Goal: Communication & Community: Answer question/provide support

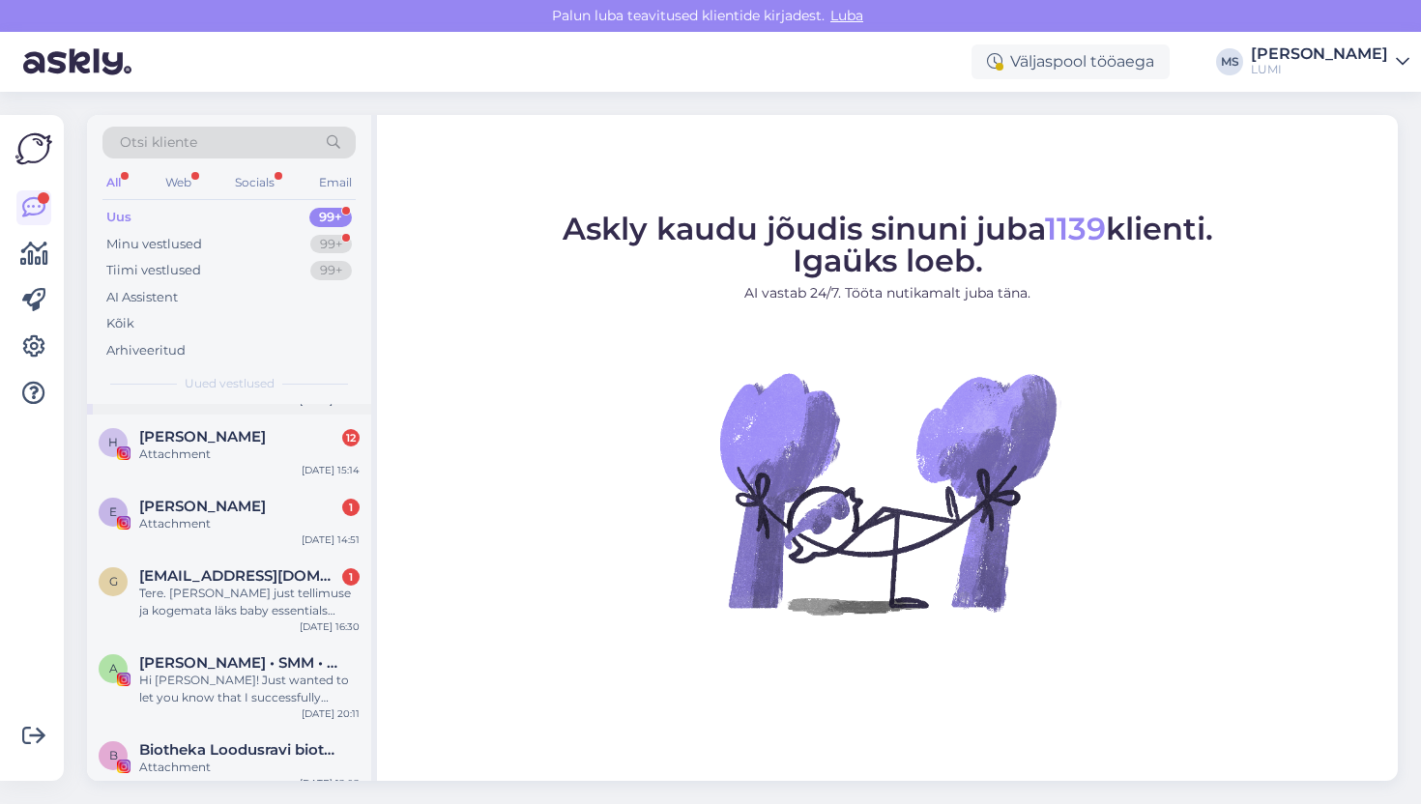
scroll to position [150, 0]
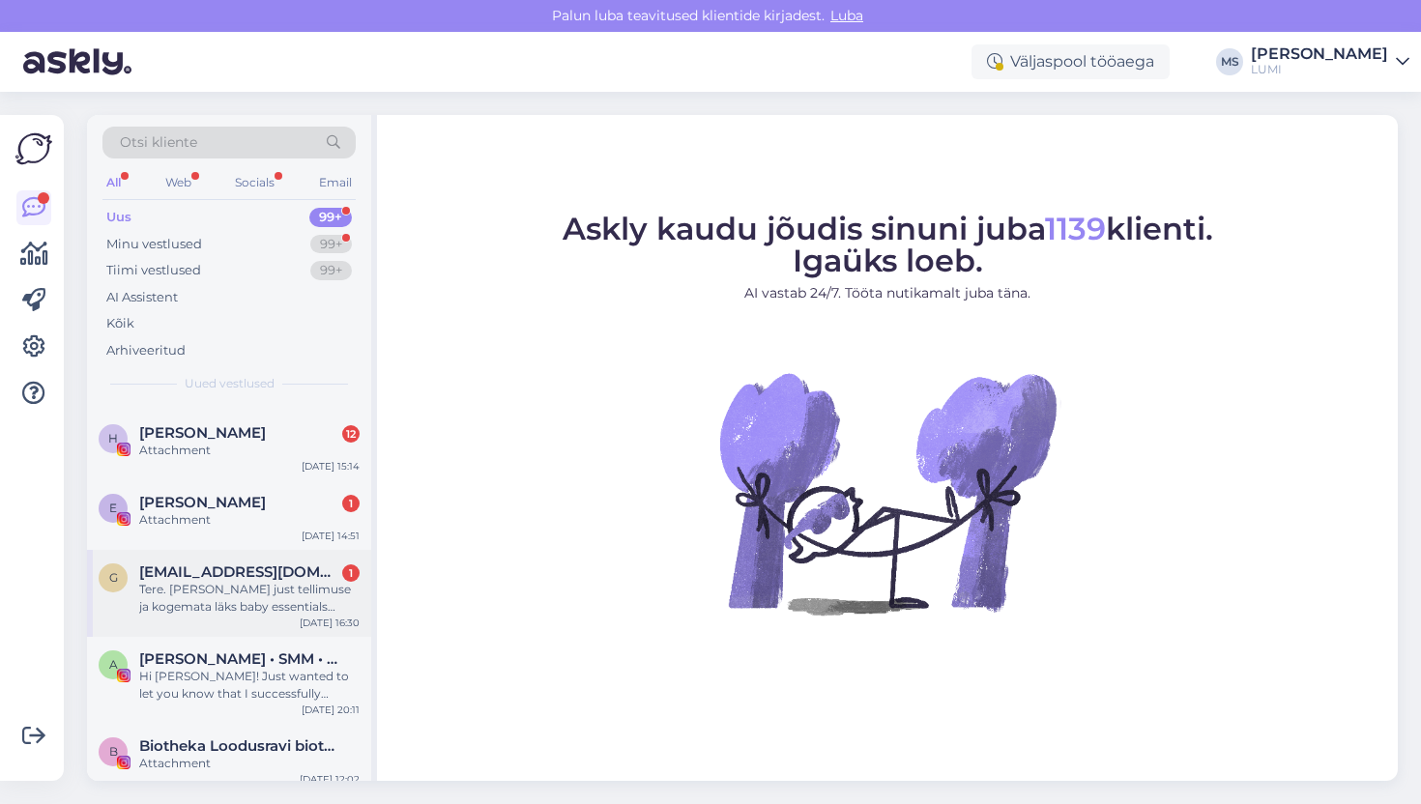
click at [226, 606] on div "Tere. Tegin just tellimuse ja kogemata läks baby essentials toodet 2x. Kas olek…" at bounding box center [249, 598] width 220 height 35
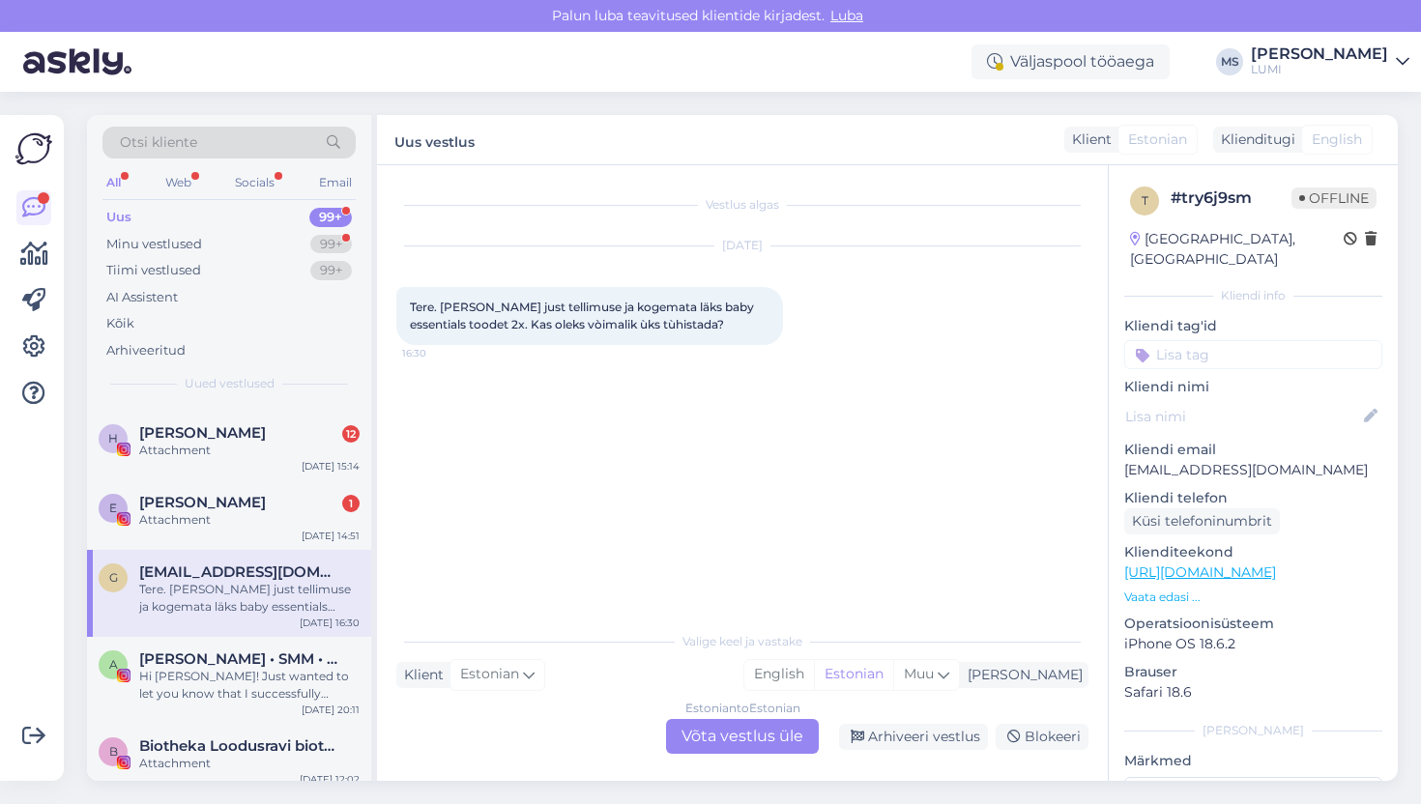
click at [776, 747] on div "Estonian to Estonian Võta vestlus üle" at bounding box center [742, 736] width 153 height 35
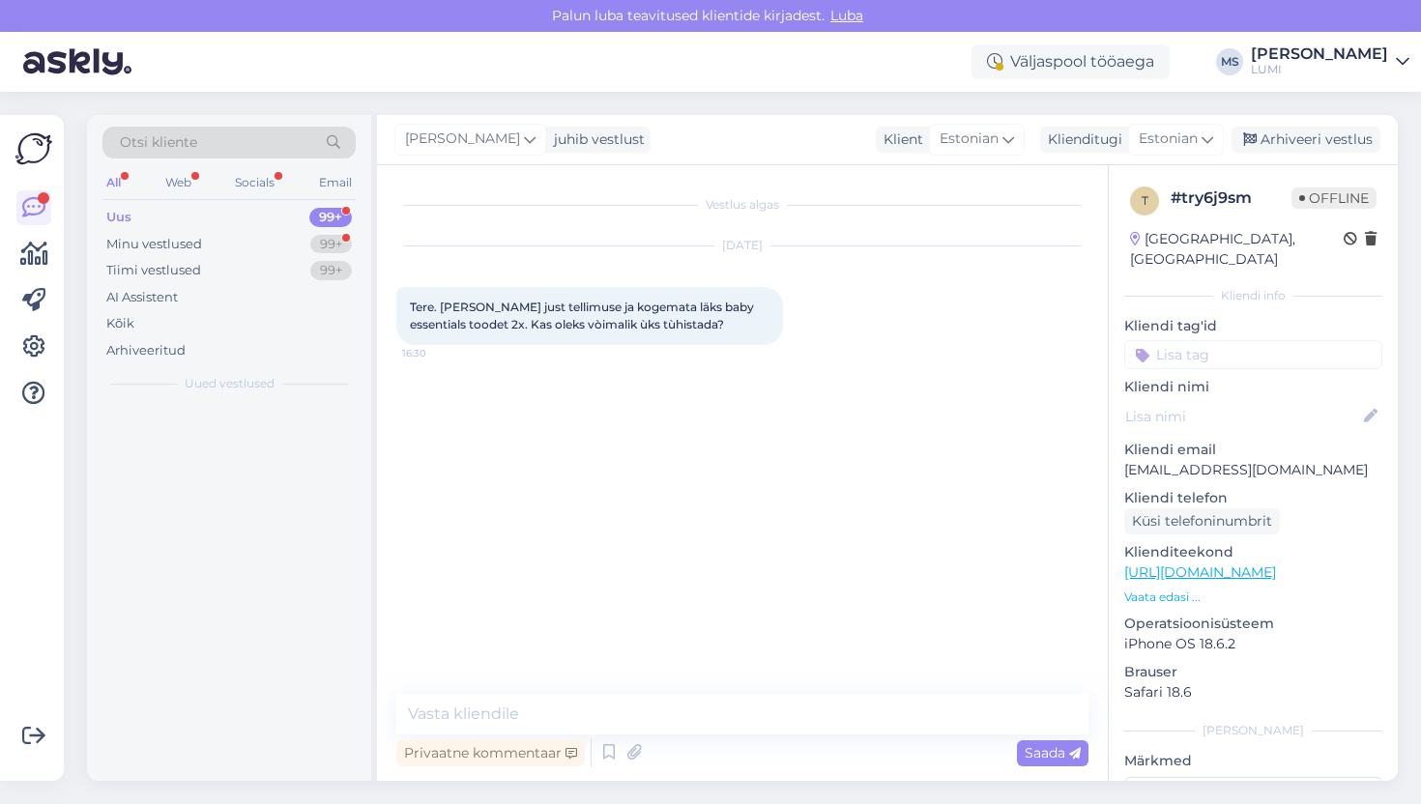
scroll to position [0, 0]
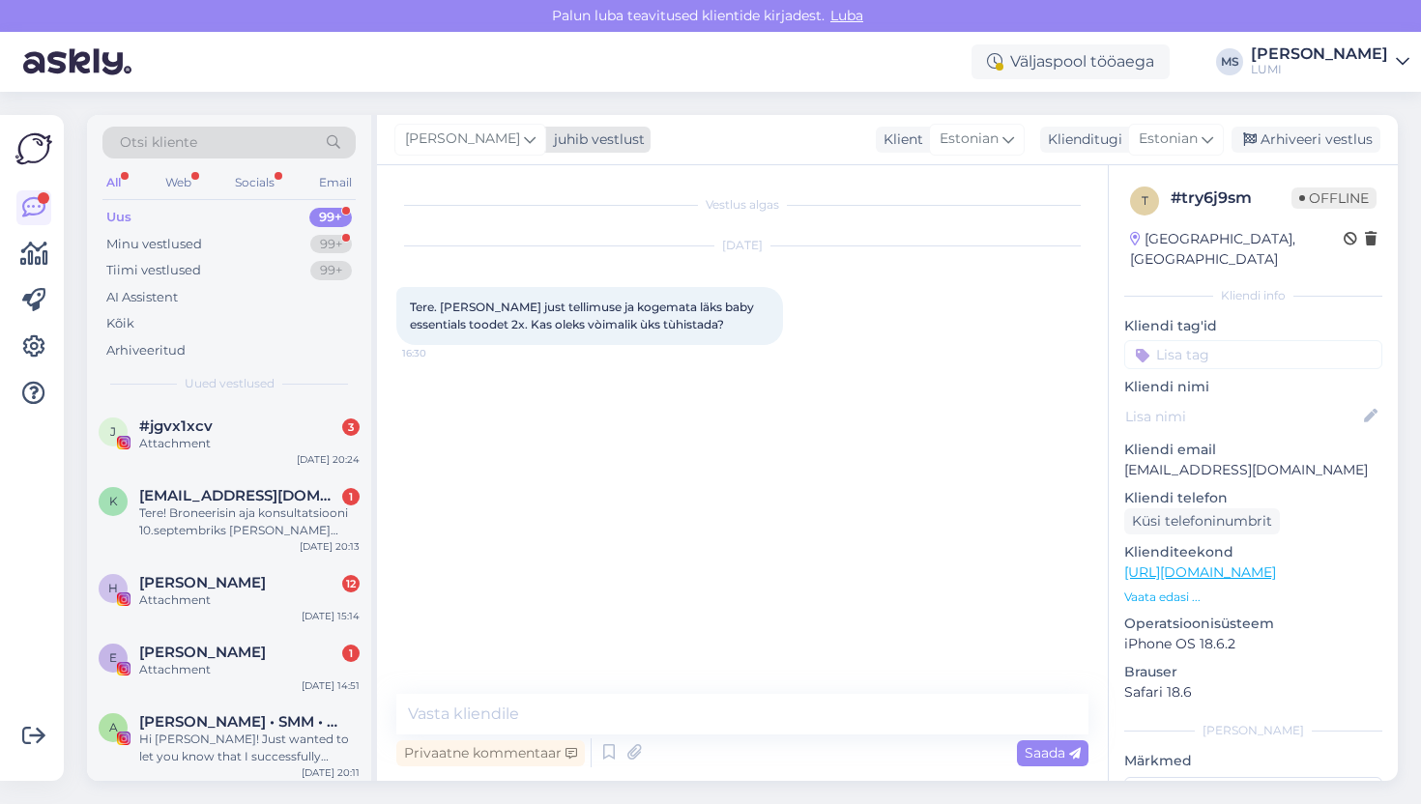
click at [483, 135] on span "[PERSON_NAME]" at bounding box center [462, 139] width 115 height 21
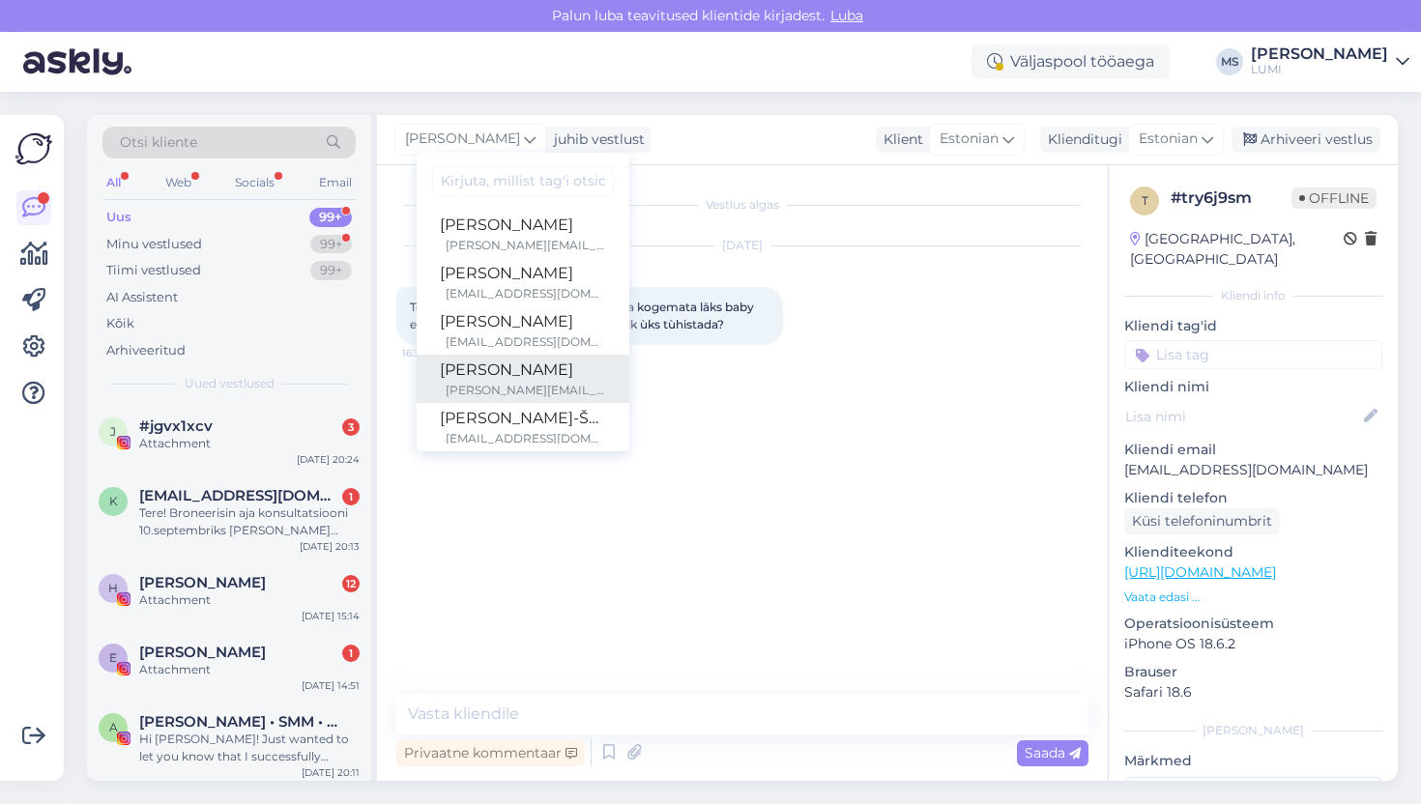
click at [477, 360] on div "Raina" at bounding box center [523, 370] width 166 height 23
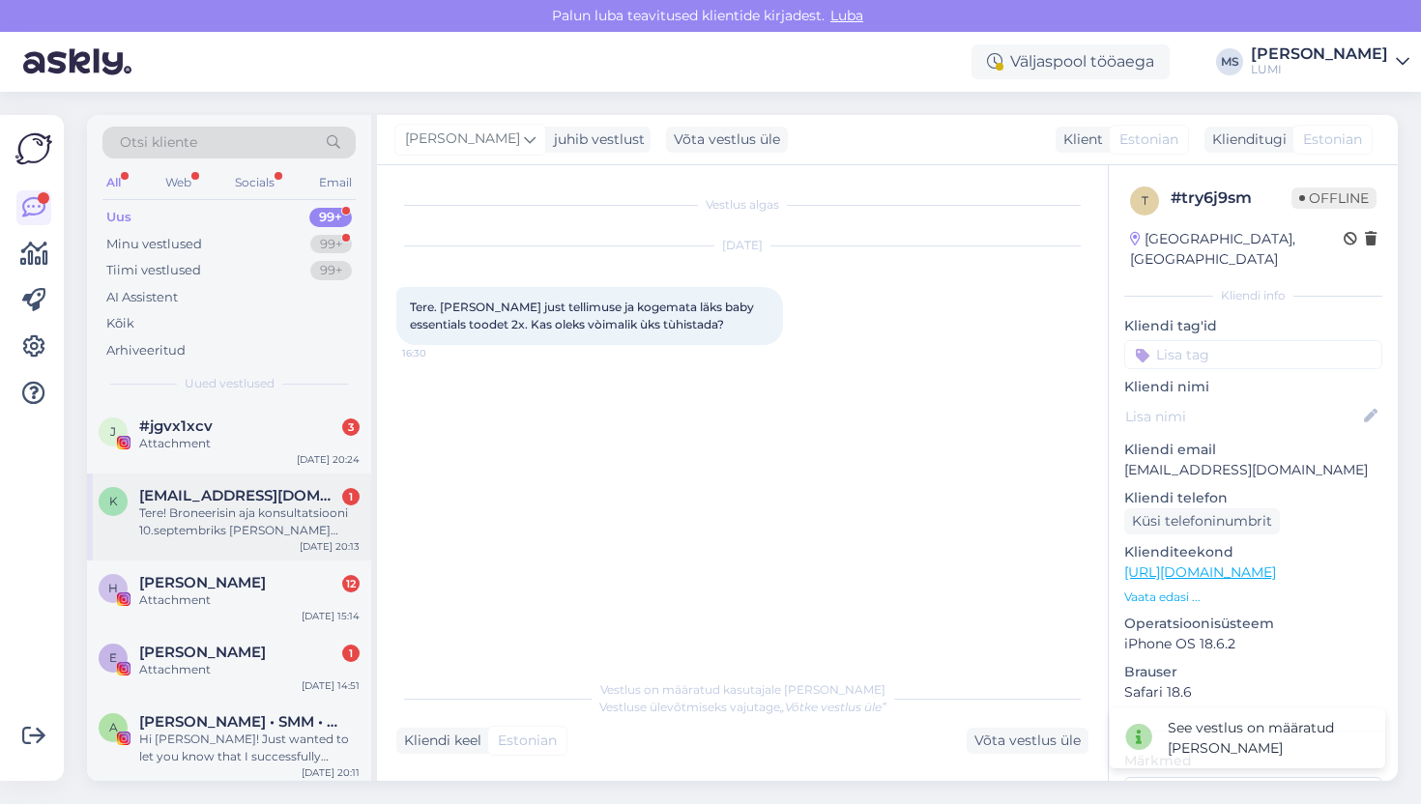
click at [225, 536] on div "Tere! Broneerisin aja konsultatsiooni 10.septembriks [PERSON_NAME] 13:30, [PERS…" at bounding box center [249, 521] width 220 height 35
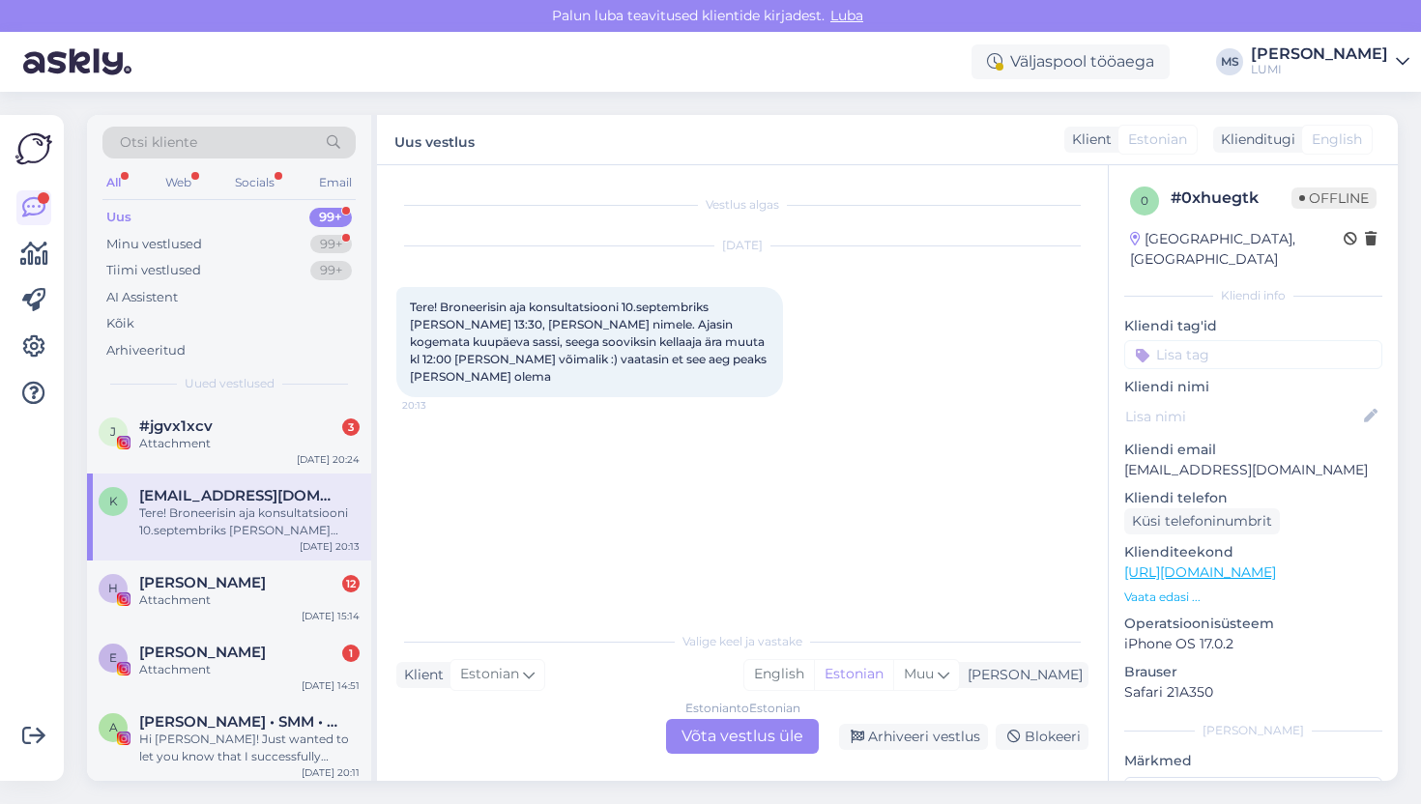
click at [703, 744] on div "Estonian to Estonian Võta vestlus üle" at bounding box center [742, 736] width 153 height 35
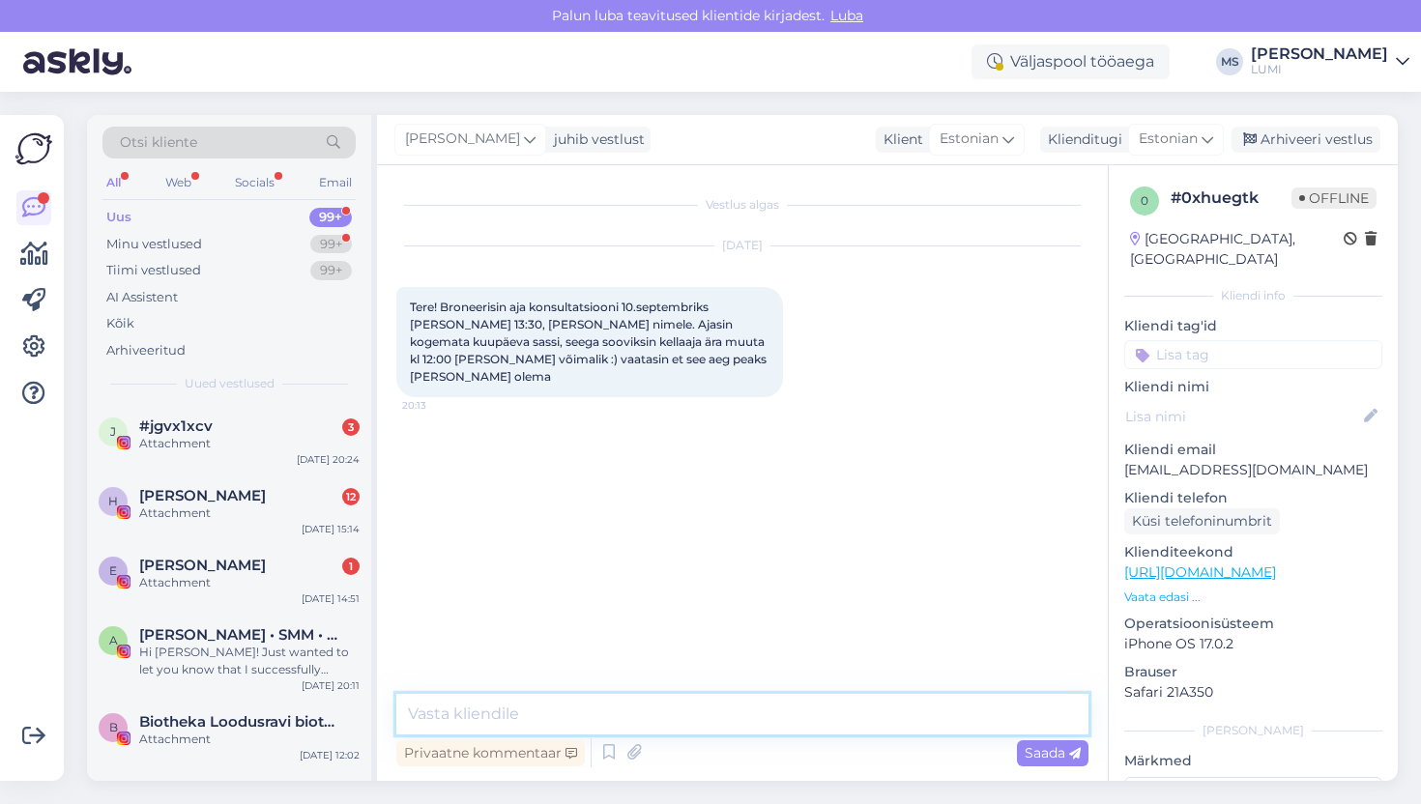
click at [697, 724] on textarea at bounding box center [742, 714] width 692 height 41
type textarea "Tere, muutsin ära :)"
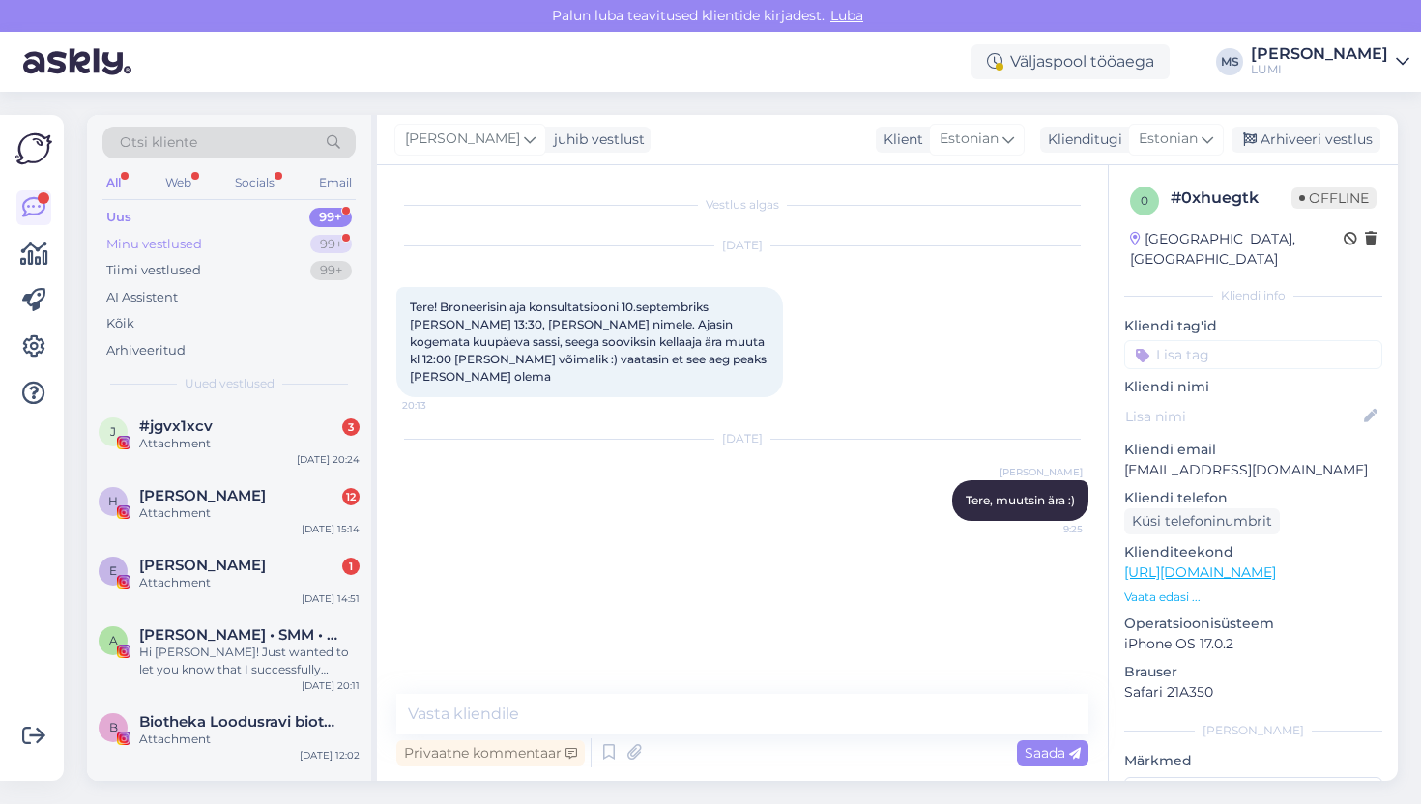
click at [179, 248] on div "Minu vestlused" at bounding box center [154, 244] width 96 height 19
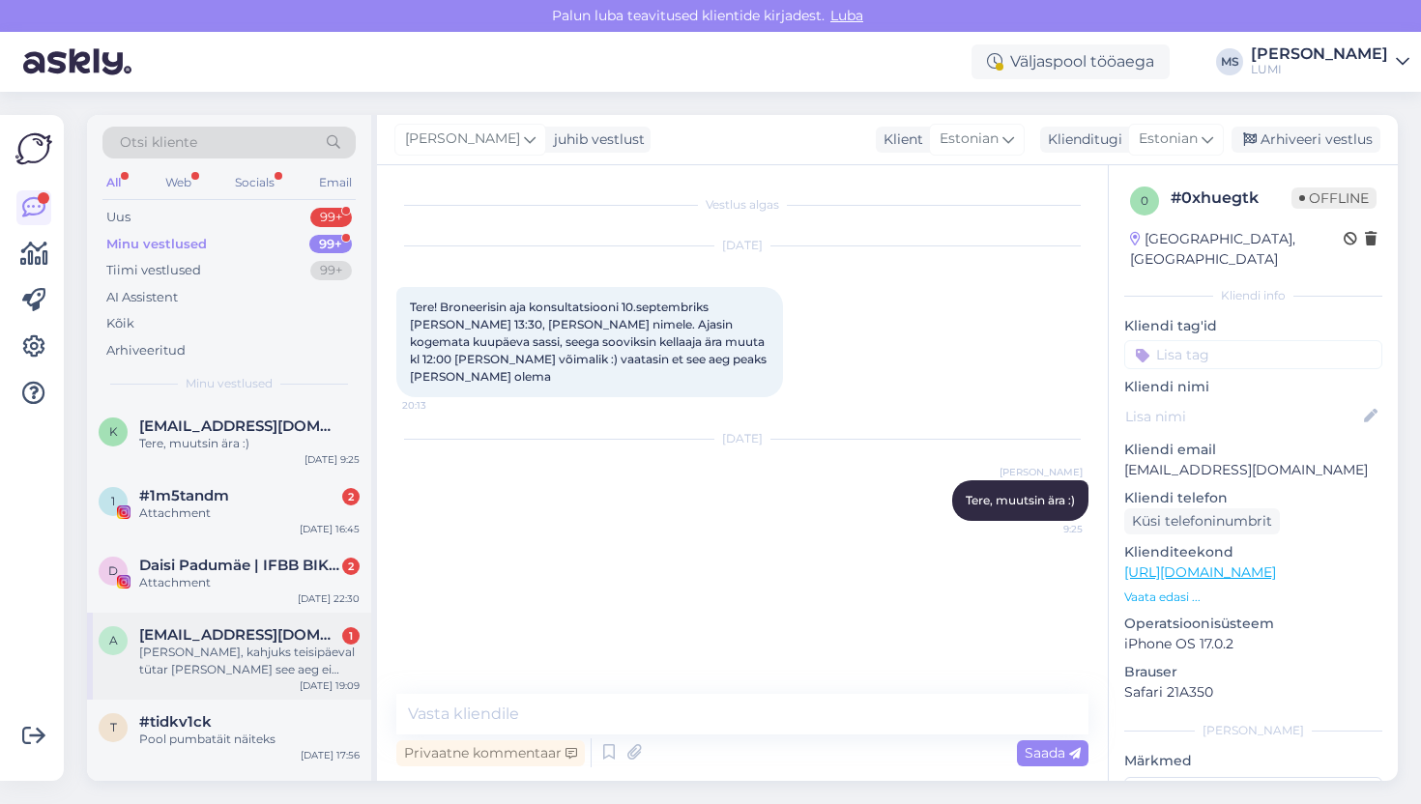
click at [229, 674] on div "Tere, kahjuks teisipäeval tütar koolis ja see aeg ei sobi. Kas oleks võimalik p…" at bounding box center [249, 661] width 220 height 35
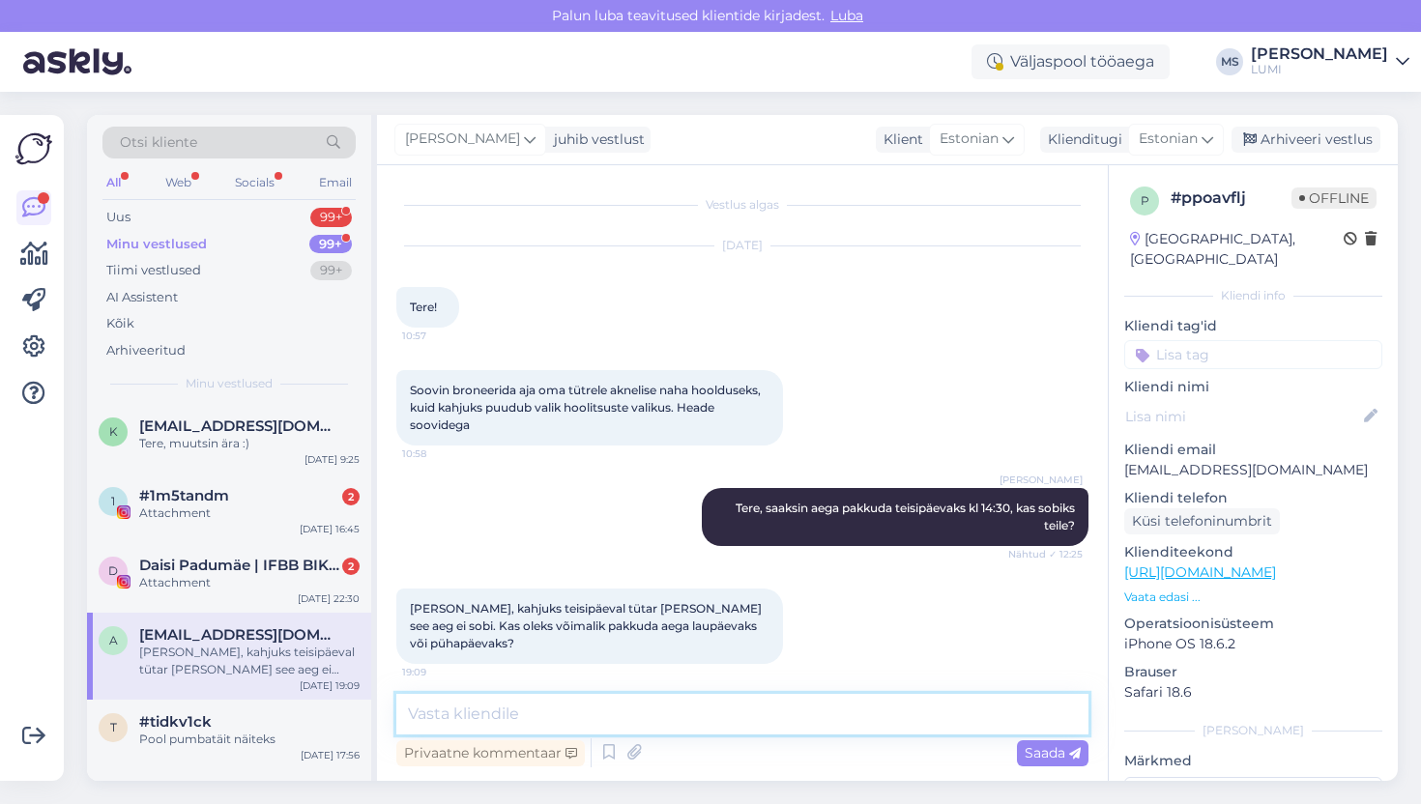
click at [508, 711] on textarea at bounding box center [742, 714] width 692 height 41
type textarea "E"
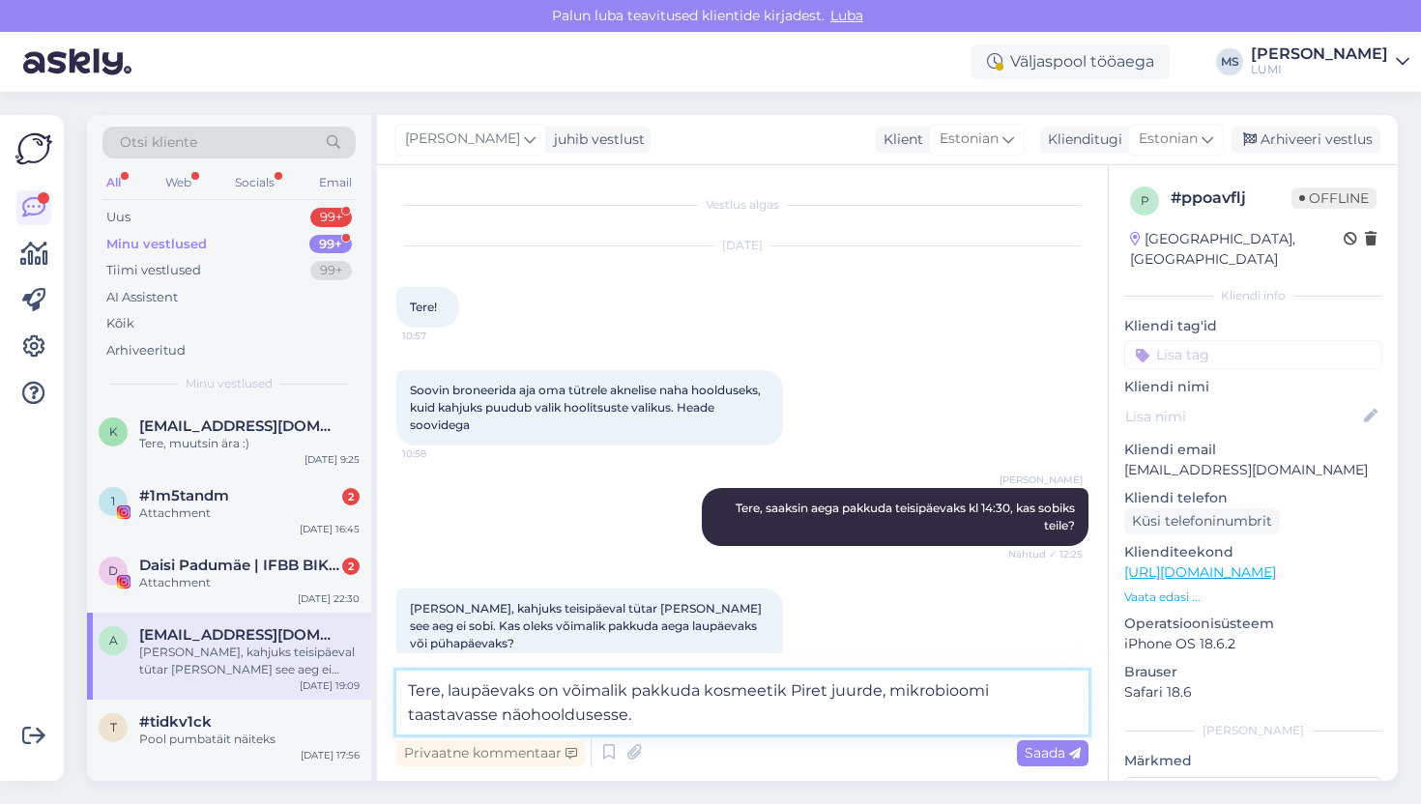
type textarea "Tere, laupäevaks on võimalik pakkuda kosmeetik Piret juurde, mikrobioomi taasta…"
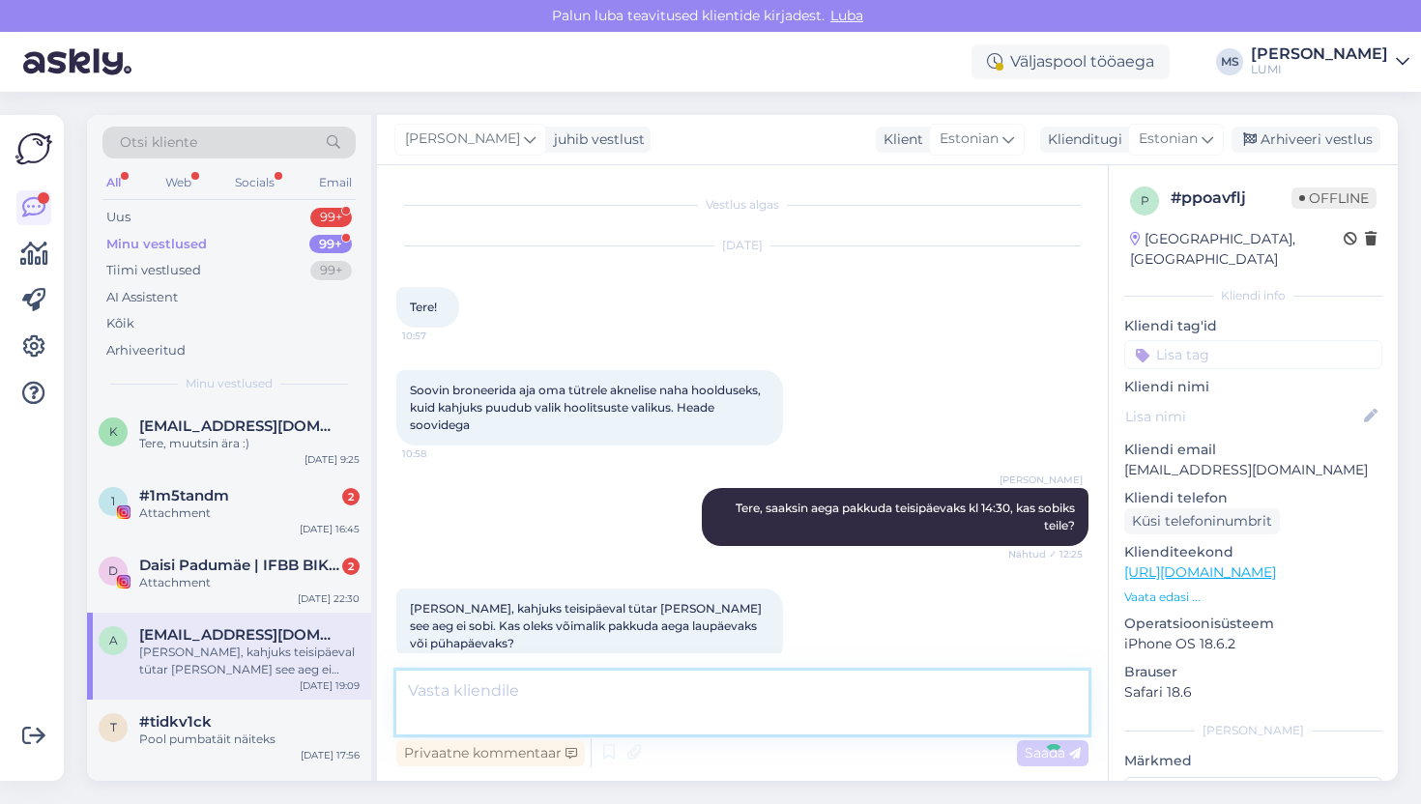
scroll to position [132, 0]
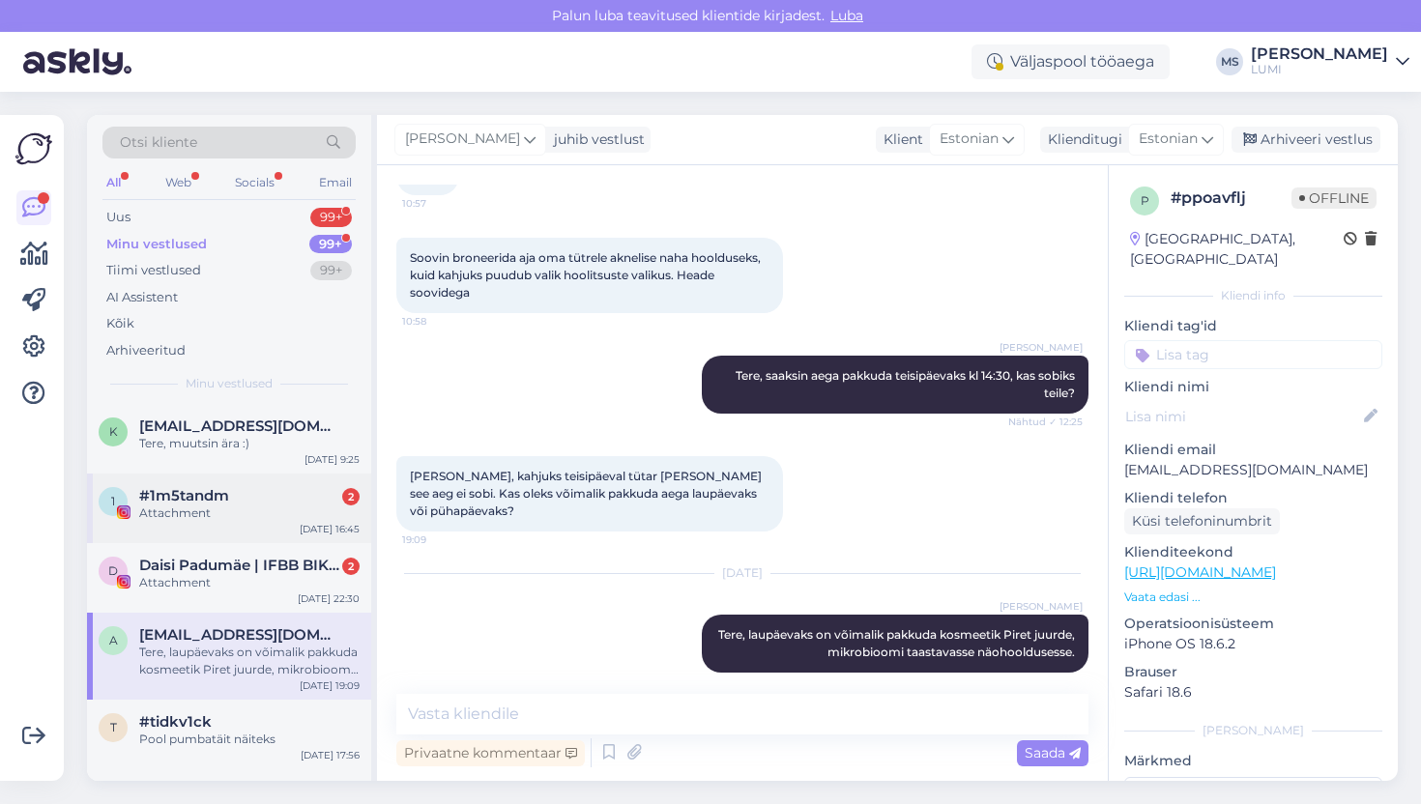
click at [254, 532] on div "1 #1m5tandm 2 Attachment Sep 7 16:45" at bounding box center [229, 509] width 284 height 70
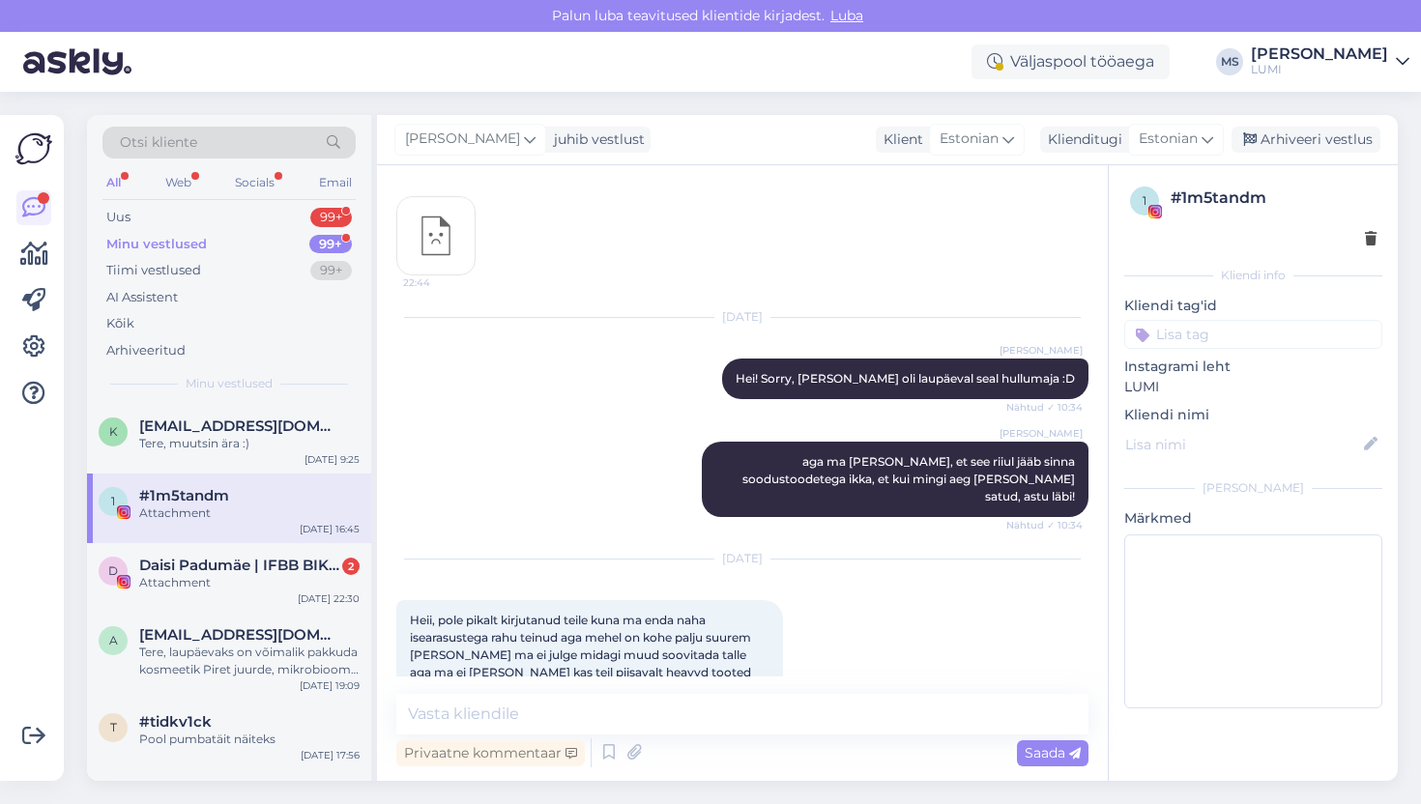
scroll to position [9971, 0]
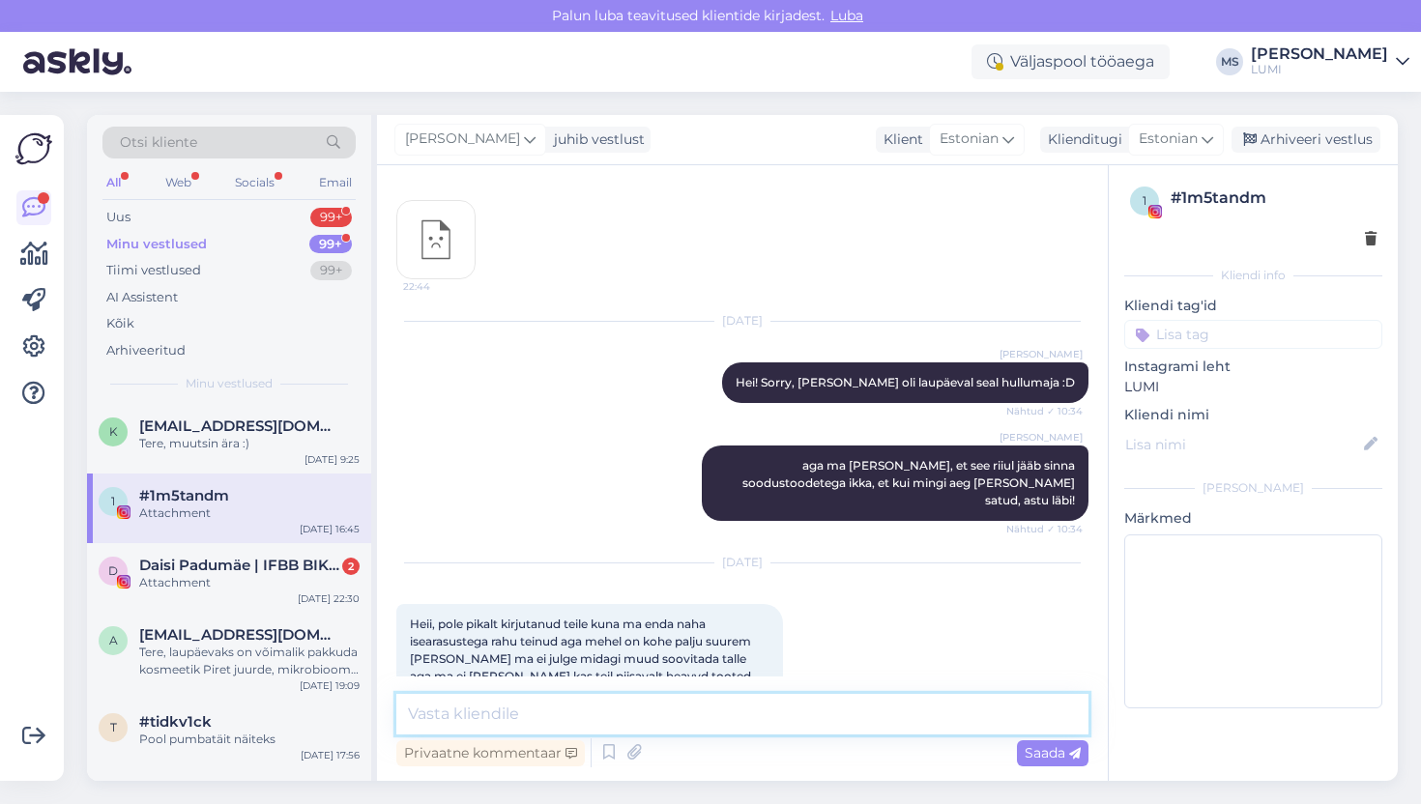
click at [506, 705] on textarea at bounding box center [742, 714] width 692 height 41
click at [510, 713] on textarea at bounding box center [742, 714] width 692 height 41
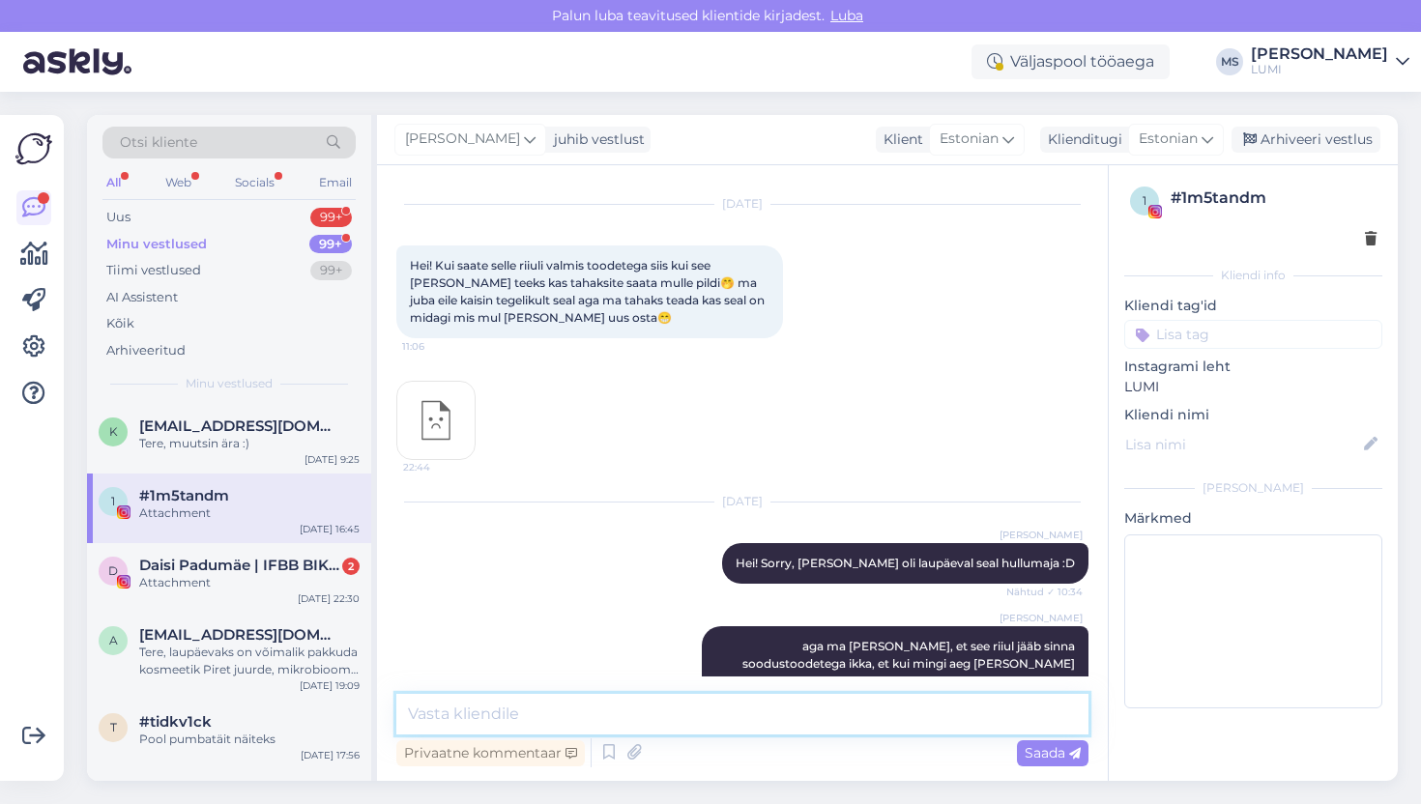
scroll to position [9974, 0]
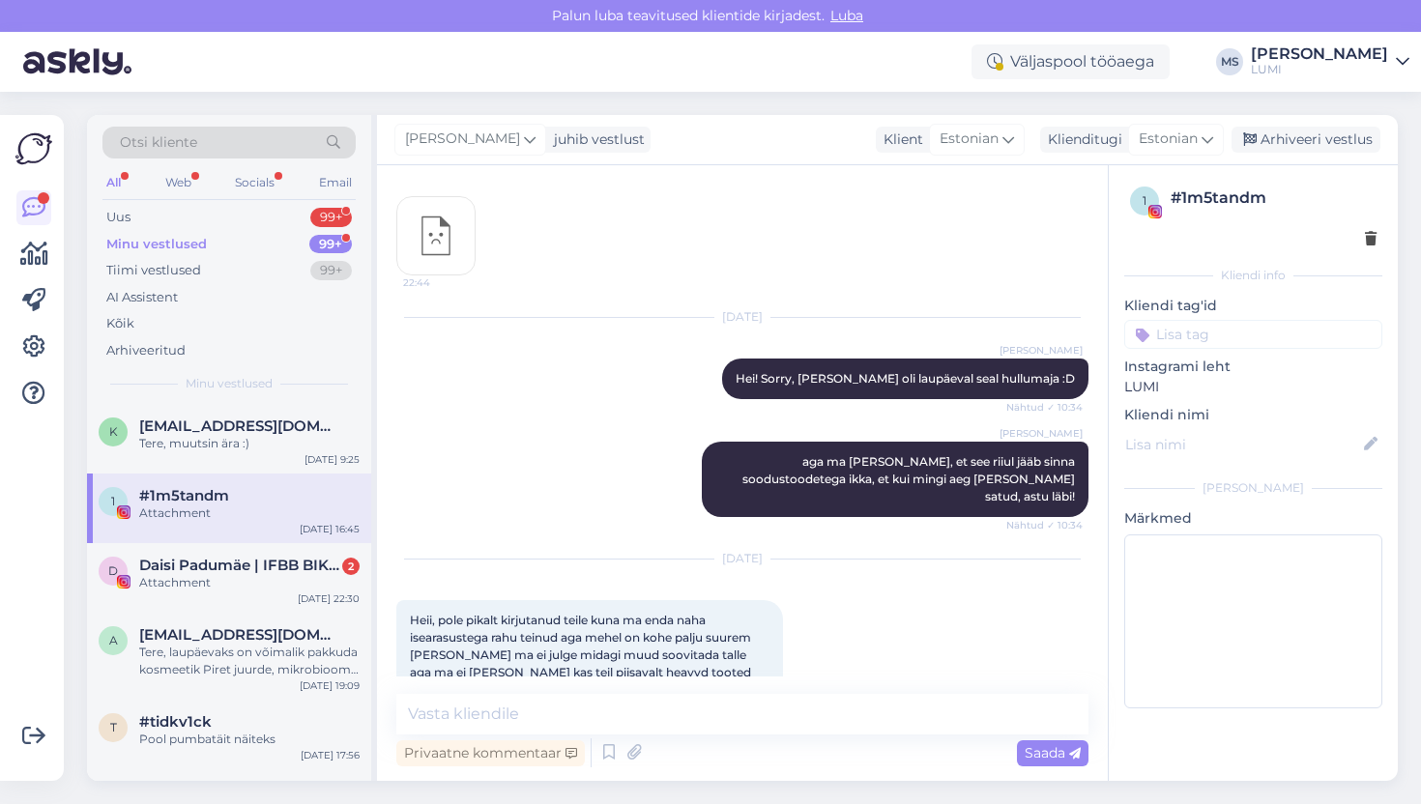
click at [657, 691] on div "Vestlus algas Feb 13 2025 Oh pagaaan oleks pidanud tellima selle aloe ja bio kl…" at bounding box center [742, 473] width 731 height 616
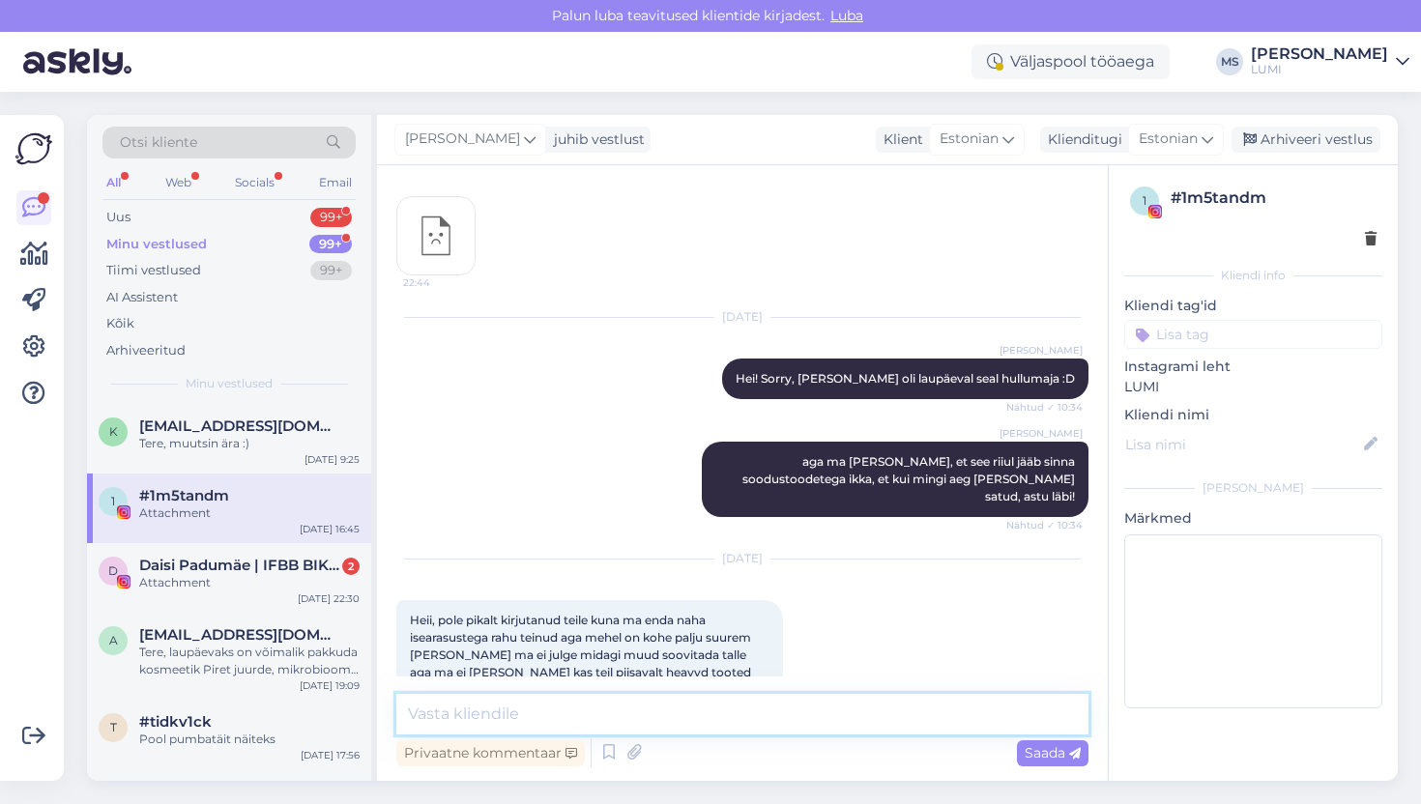
click at [657, 702] on textarea at bounding box center [742, 714] width 692 height 41
type textarea "Hei, kirjelda veidi tema mure, ehk oskame aidata"
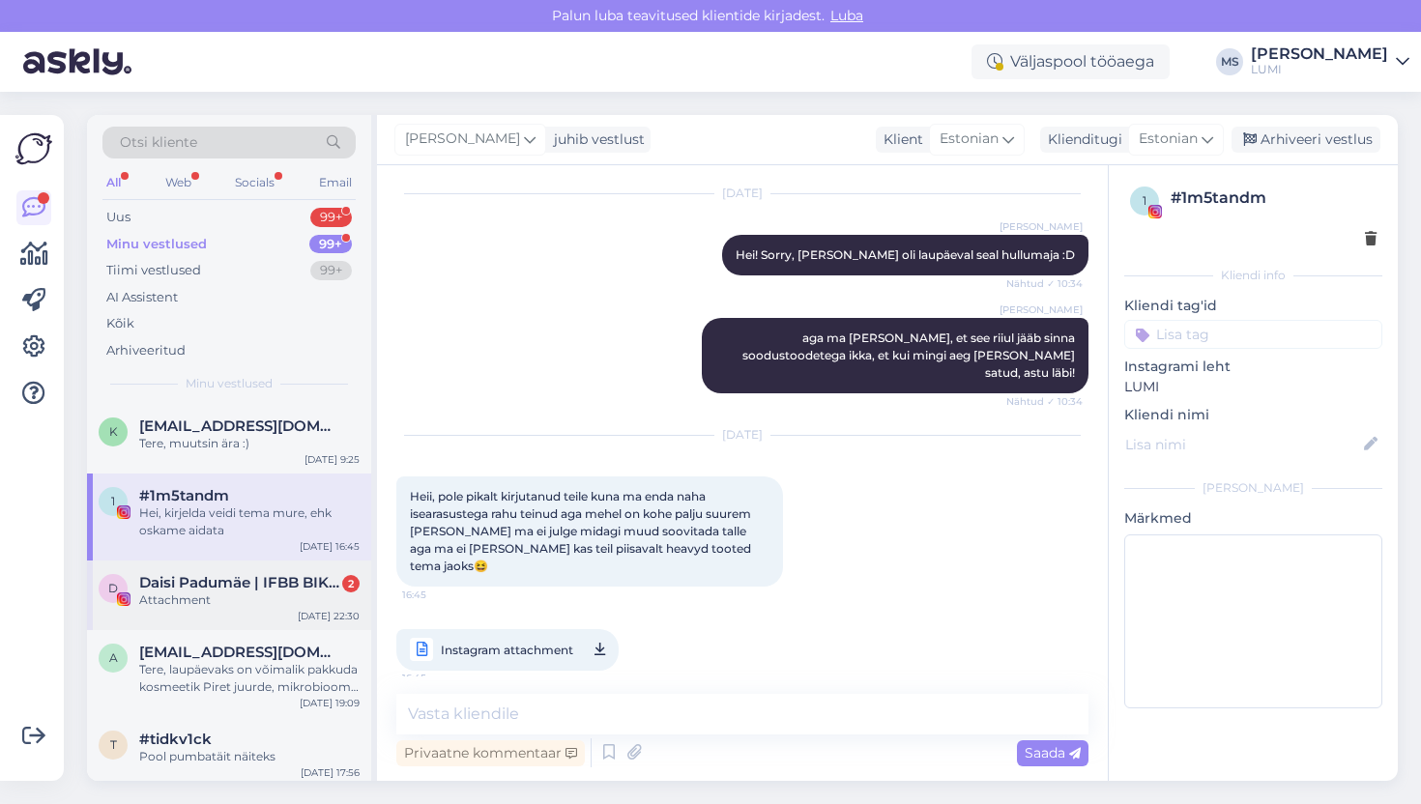
click at [240, 579] on span "Daisi Padumäe | IFBB BIKINI 🇪🇪" at bounding box center [239, 582] width 201 height 17
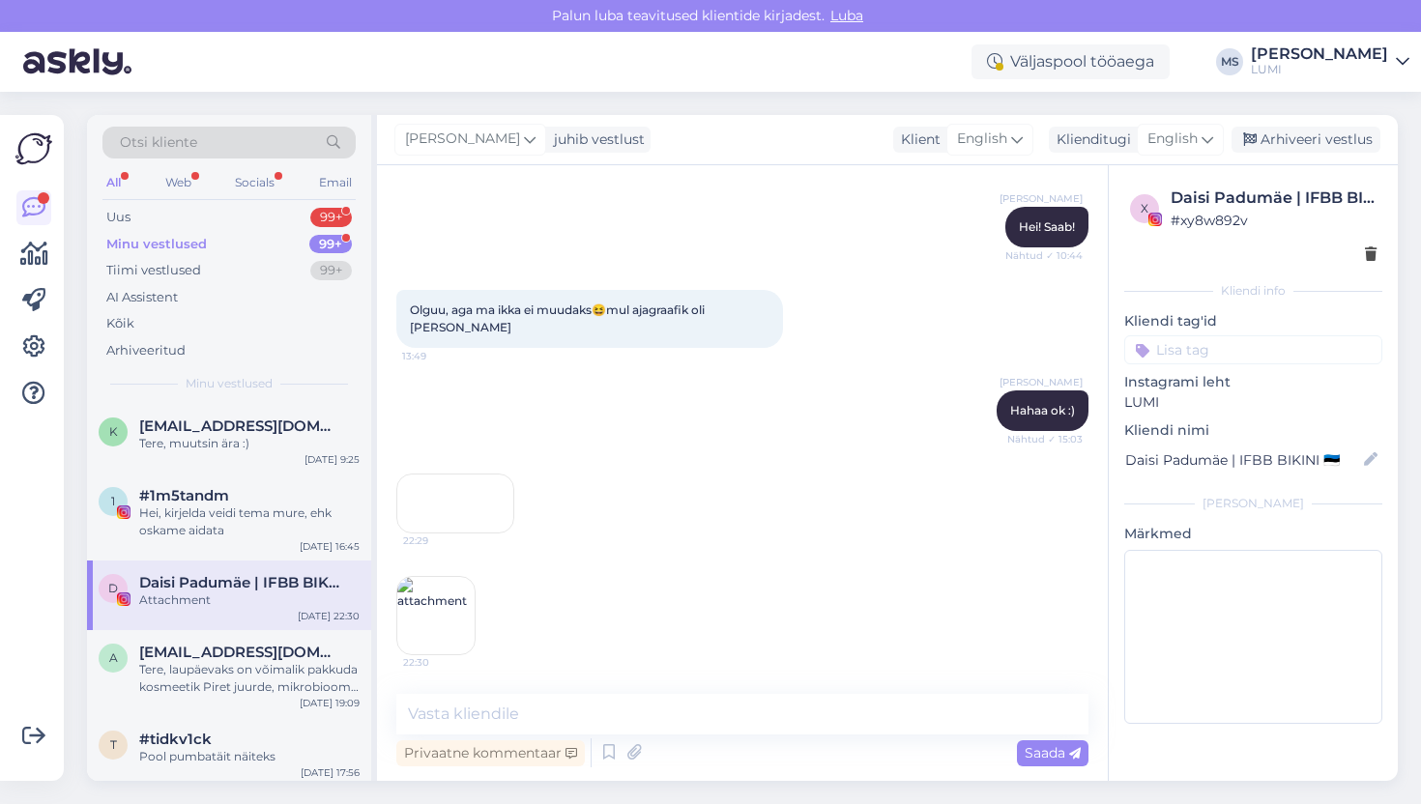
scroll to position [6211, 0]
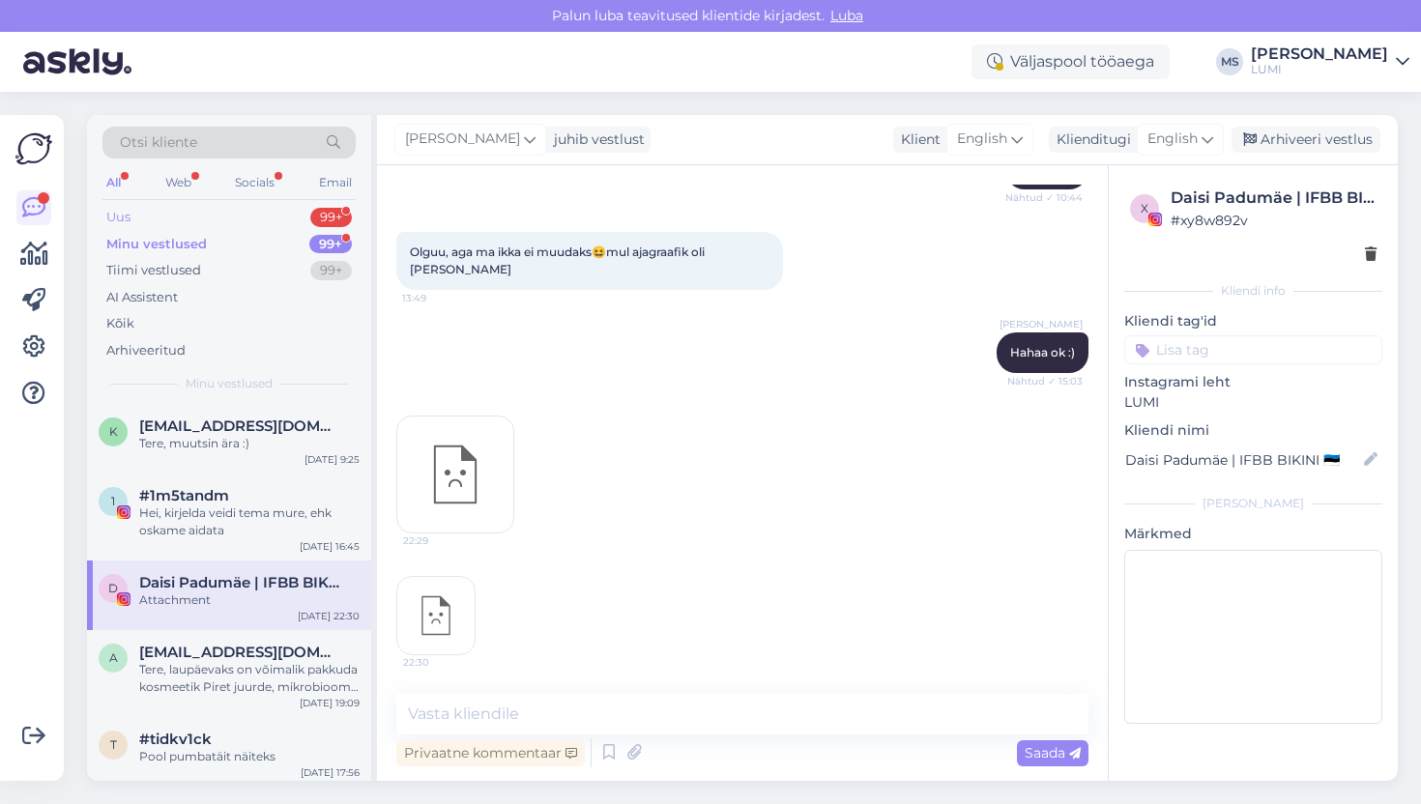
click at [140, 214] on div "Uus 99+" at bounding box center [228, 217] width 253 height 27
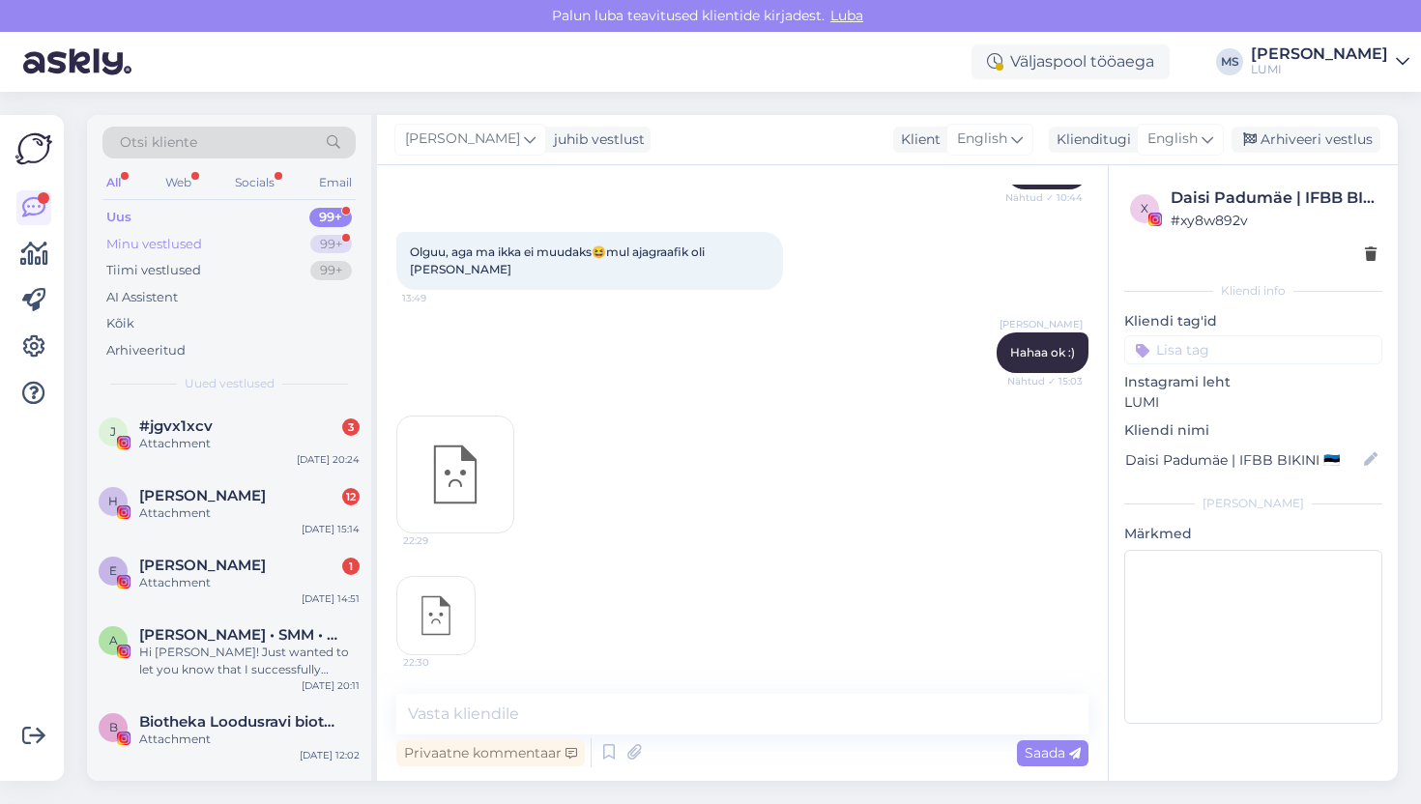
click at [132, 247] on div "Minu vestlused" at bounding box center [154, 244] width 96 height 19
